Goal: Task Accomplishment & Management: Manage account settings

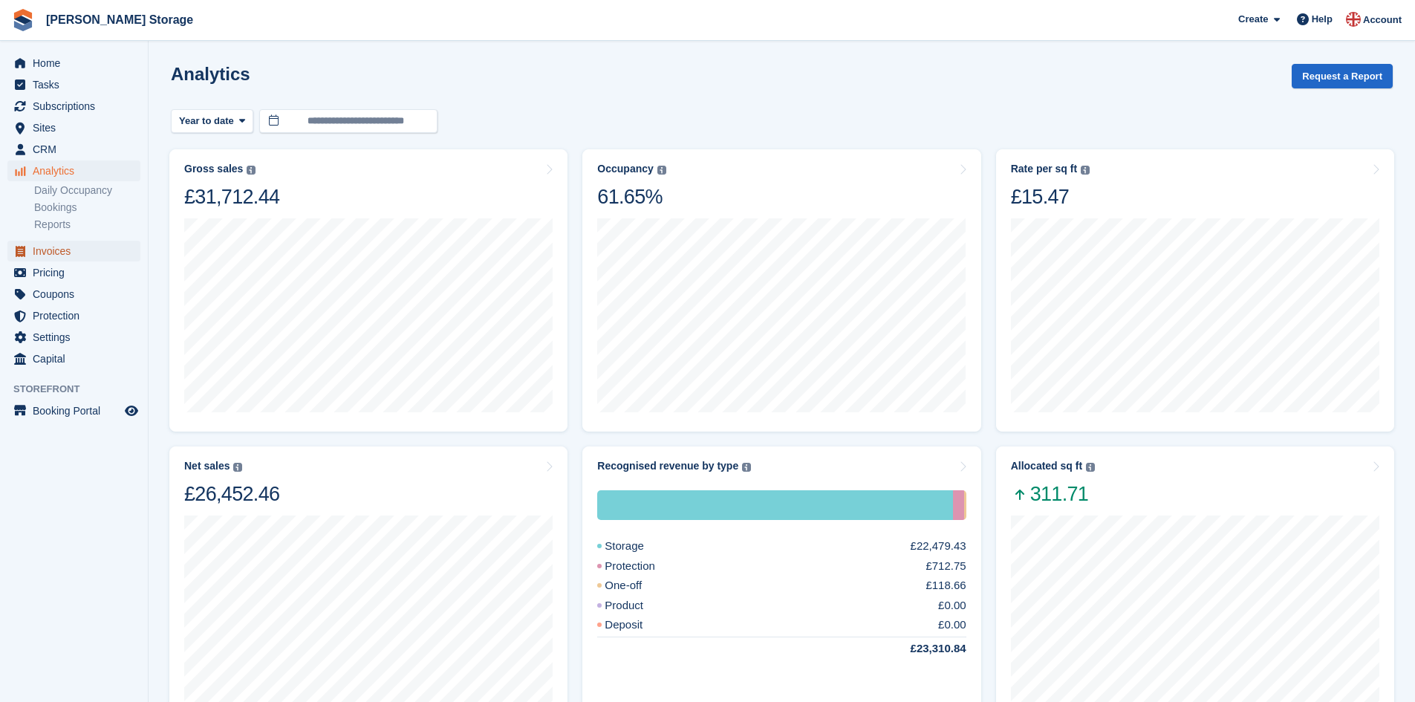
click at [87, 251] on span "Invoices" at bounding box center [77, 251] width 89 height 21
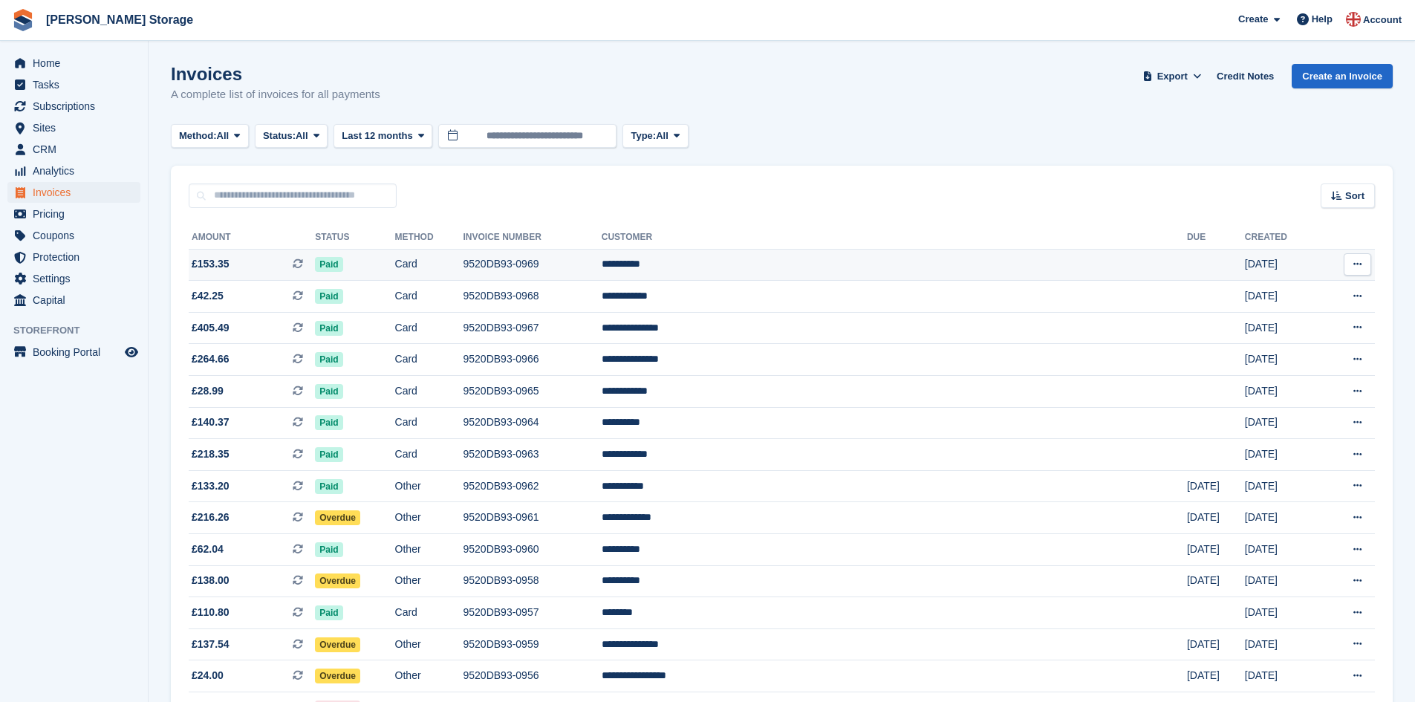
click at [463, 261] on td "Card" at bounding box center [429, 265] width 68 height 32
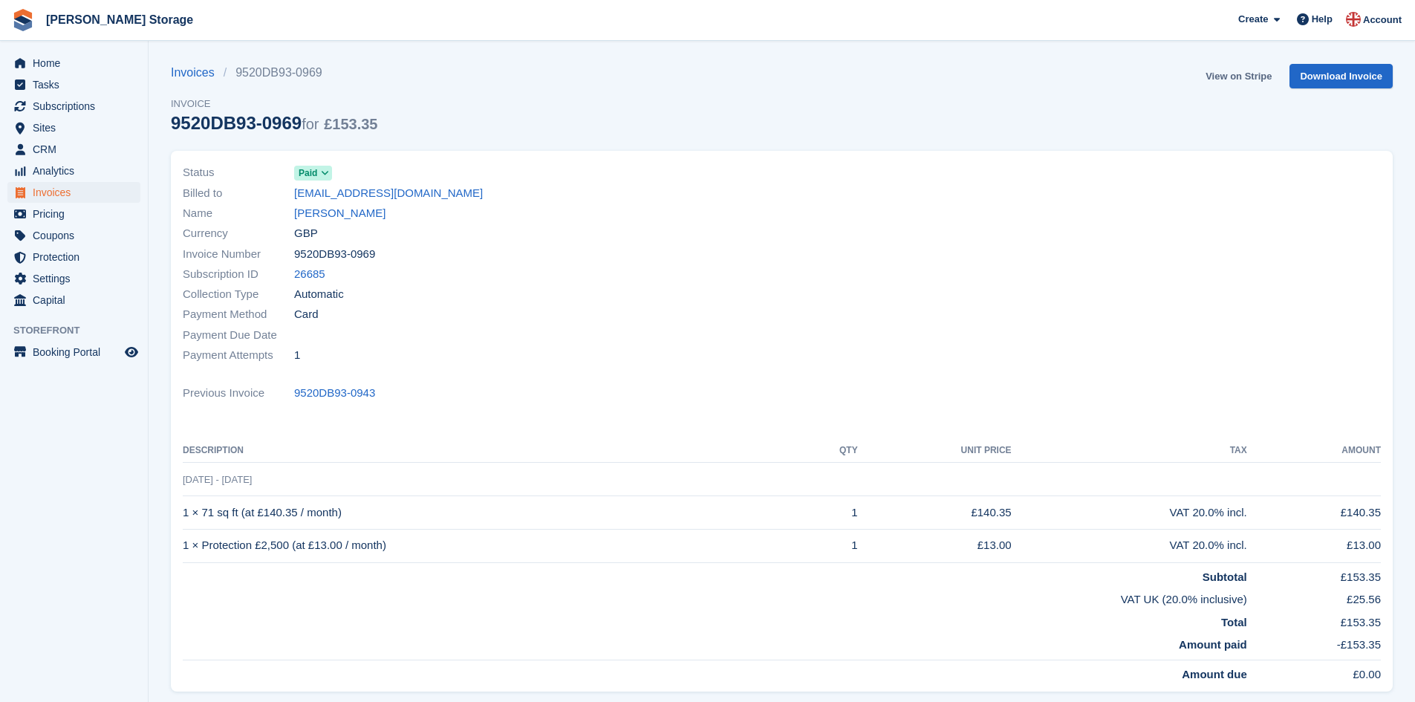
click at [1248, 80] on link "View on Stripe" at bounding box center [1238, 76] width 78 height 25
